Goal: Task Accomplishment & Management: Manage account settings

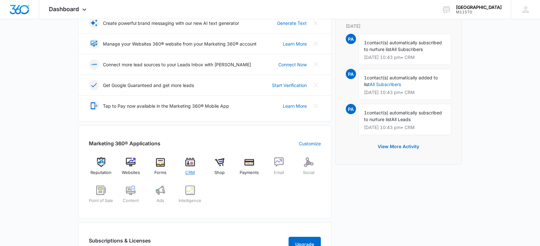
click at [191, 169] on div "CRM" at bounding box center [190, 169] width 25 height 23
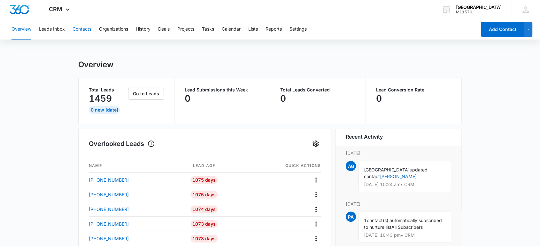
click at [84, 27] on button "Contacts" at bounding box center [81, 29] width 19 height 20
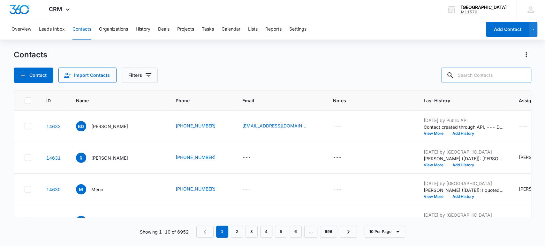
click at [472, 79] on input "text" at bounding box center [486, 75] width 90 height 15
type input "[PERSON_NAME]"
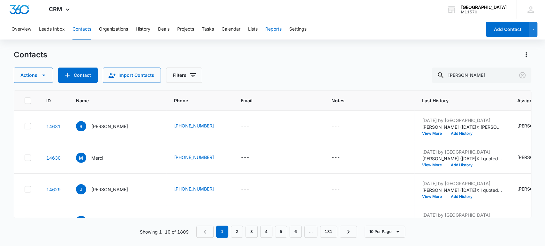
click at [278, 28] on button "Reports" at bounding box center [273, 29] width 16 height 20
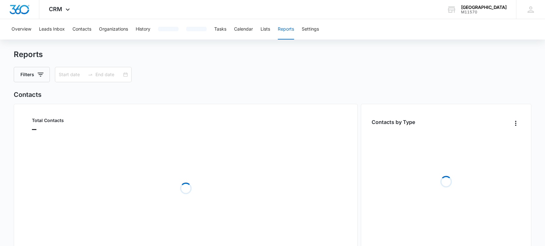
type input "[DATE]"
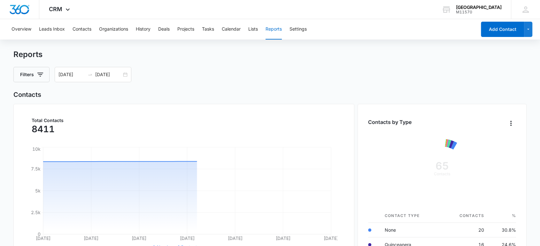
click at [278, 28] on button "Reports" at bounding box center [273, 29] width 16 height 20
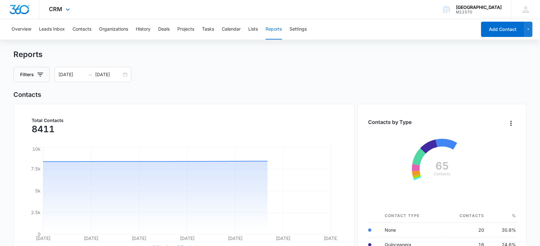
drag, startPoint x: 278, startPoint y: 28, endPoint x: 217, endPoint y: 7, distance: 63.9
click at [276, 22] on button "Reports" at bounding box center [273, 29] width 16 height 20
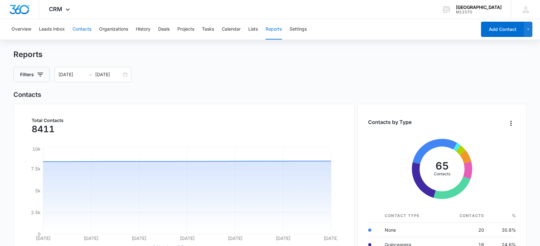
click at [79, 29] on button "Contacts" at bounding box center [81, 29] width 19 height 20
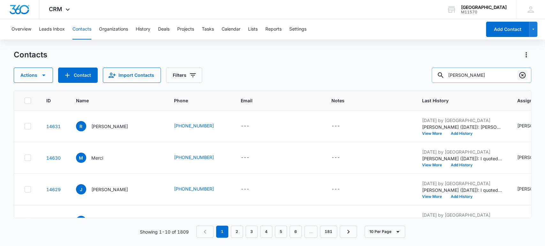
click at [520, 75] on icon "Clear" at bounding box center [522, 76] width 8 height 8
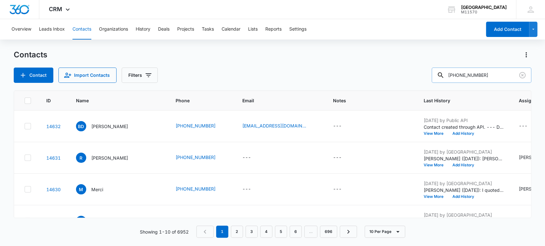
type input "[PHONE_NUMBER]"
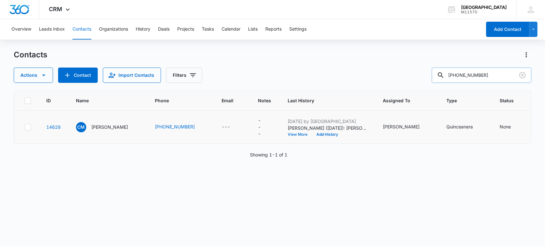
click at [295, 134] on button "View More" at bounding box center [300, 135] width 24 height 4
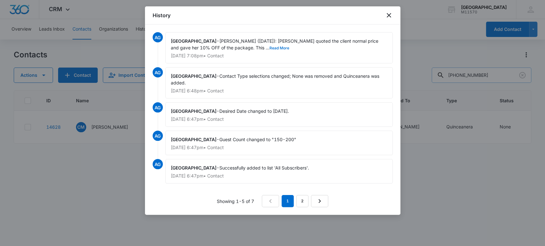
click at [269, 46] on button "Read More" at bounding box center [279, 48] width 20 height 4
click at [390, 18] on icon "close" at bounding box center [389, 15] width 8 height 8
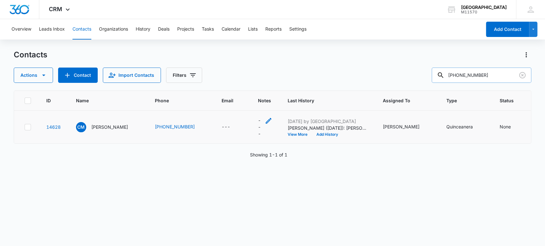
click at [265, 119] on icon "Notes - - Select to Edit Field" at bounding box center [269, 121] width 8 height 8
click at [235, 76] on textarea "Notes" at bounding box center [264, 69] width 76 height 36
click at [253, 59] on textarea "Booked w/us!" at bounding box center [264, 69] width 76 height 36
type textarea "Booked w/us!"
click at [289, 98] on button "Save" at bounding box center [292, 100] width 19 height 12
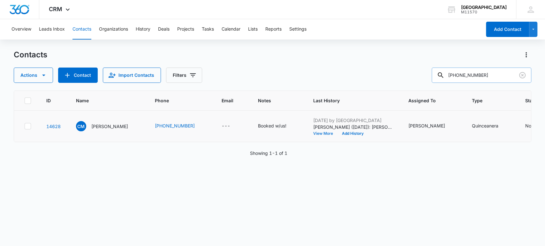
click at [325, 133] on button "View More" at bounding box center [325, 134] width 24 height 4
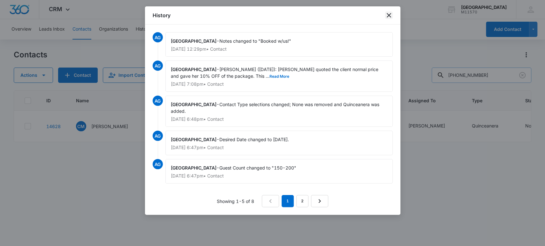
click at [388, 14] on icon "close" at bounding box center [389, 15] width 8 height 8
